Goal: Obtain resource: Obtain resource

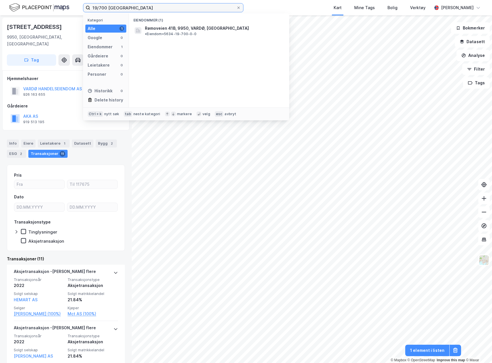
click at [98, 7] on input "19/700 [GEOGRAPHIC_DATA]" at bounding box center [163, 7] width 146 height 9
type input "103/379 fauske"
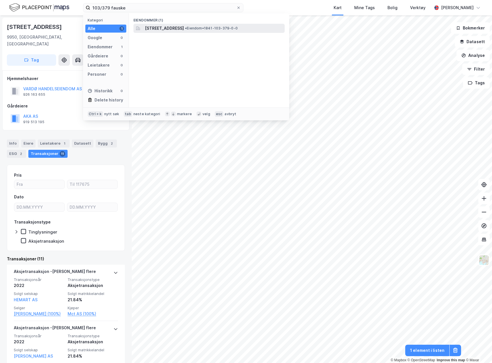
click at [159, 27] on span "[STREET_ADDRESS]" at bounding box center [164, 28] width 39 height 7
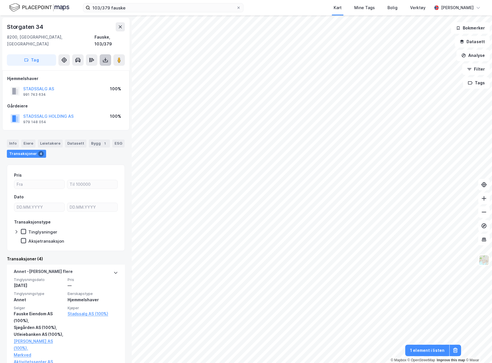
click at [103, 57] on icon at bounding box center [105, 60] width 6 height 6
click at [84, 69] on div "Last ned grunnbok" at bounding box center [76, 71] width 33 height 5
click at [104, 57] on icon at bounding box center [105, 60] width 6 height 6
click at [88, 69] on div "Last ned grunnbok" at bounding box center [76, 71] width 33 height 5
